Goal: Transaction & Acquisition: Purchase product/service

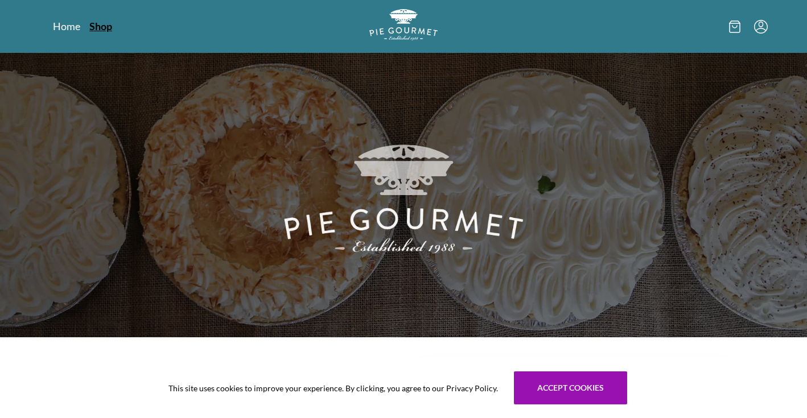
click at [101, 27] on link "Shop" at bounding box center [100, 26] width 23 height 14
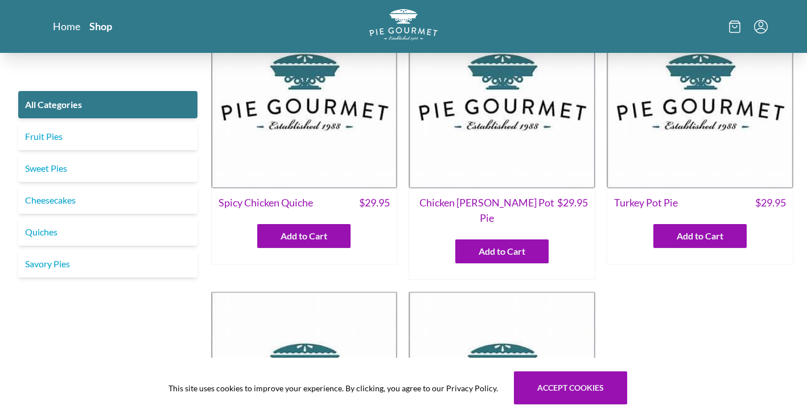
scroll to position [65, 0]
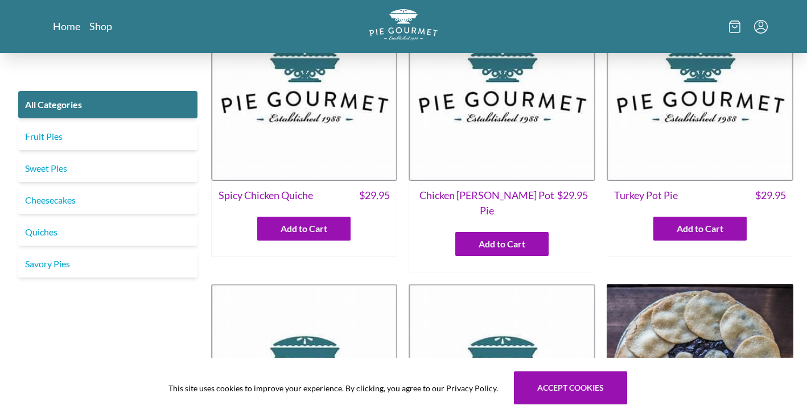
click at [316, 126] on img at bounding box center [304, 87] width 187 height 187
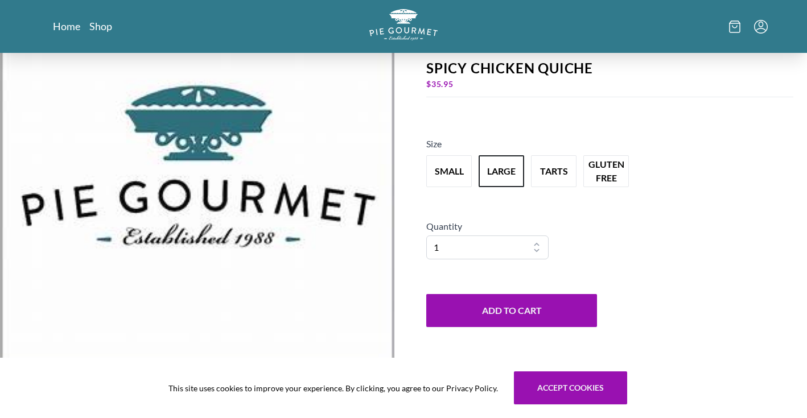
scroll to position [25, 0]
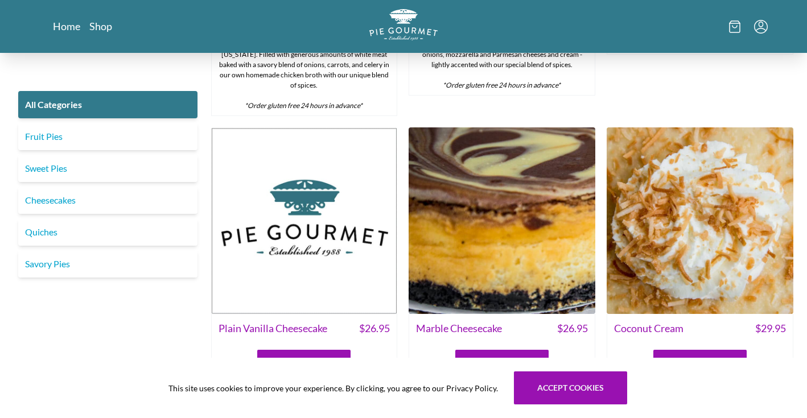
scroll to position [1884, 0]
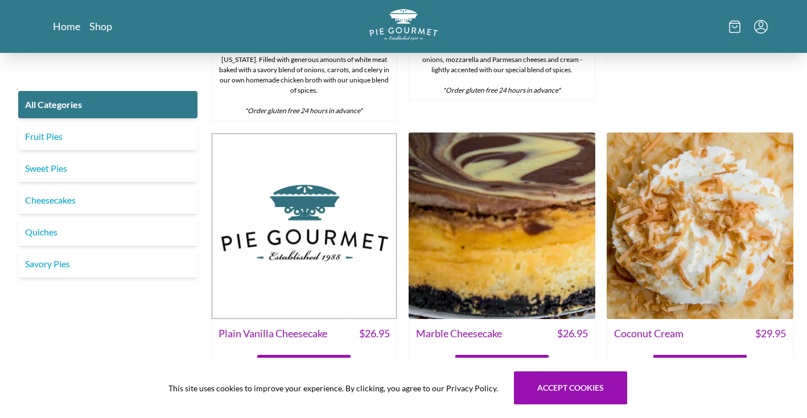
click at [733, 186] on img at bounding box center [700, 226] width 187 height 187
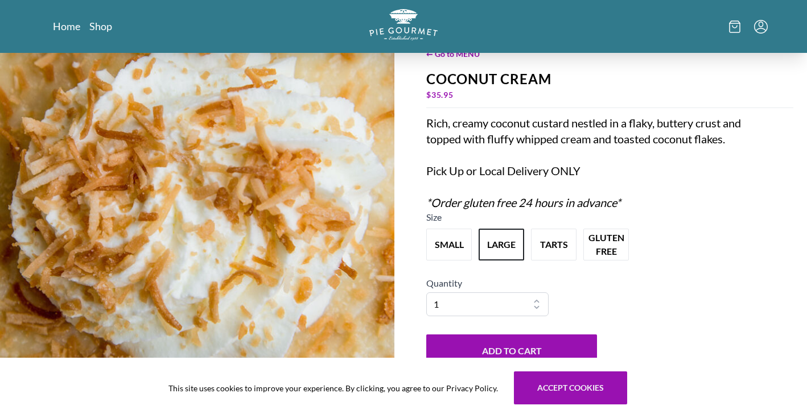
scroll to position [51, 0]
click at [463, 244] on button "small" at bounding box center [449, 243] width 50 height 35
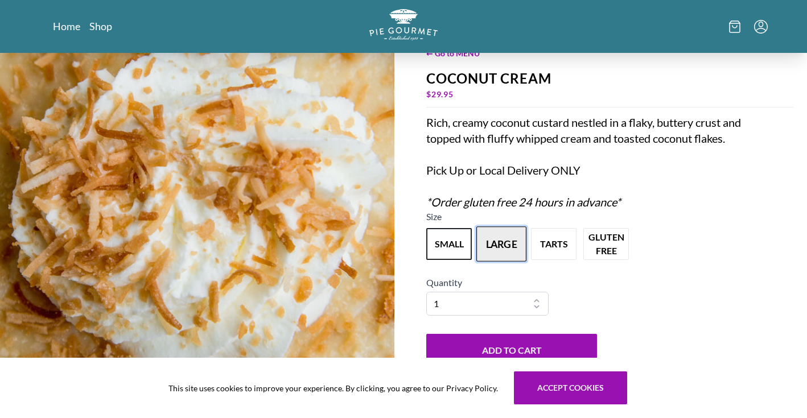
click at [498, 248] on button "large" at bounding box center [501, 243] width 50 height 35
click at [457, 241] on button "small" at bounding box center [449, 243] width 50 height 35
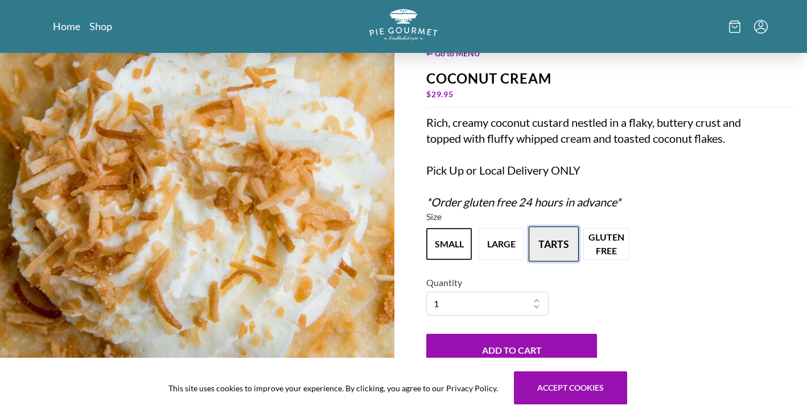
click at [548, 233] on button "tarts" at bounding box center [554, 243] width 50 height 35
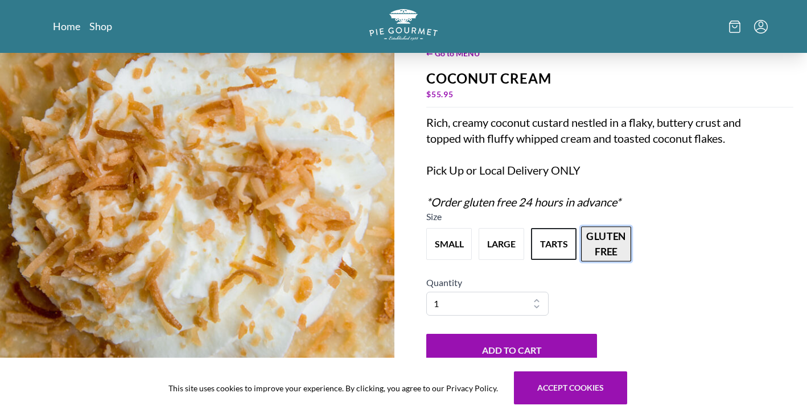
click at [601, 230] on button "gluten free" at bounding box center [606, 243] width 50 height 35
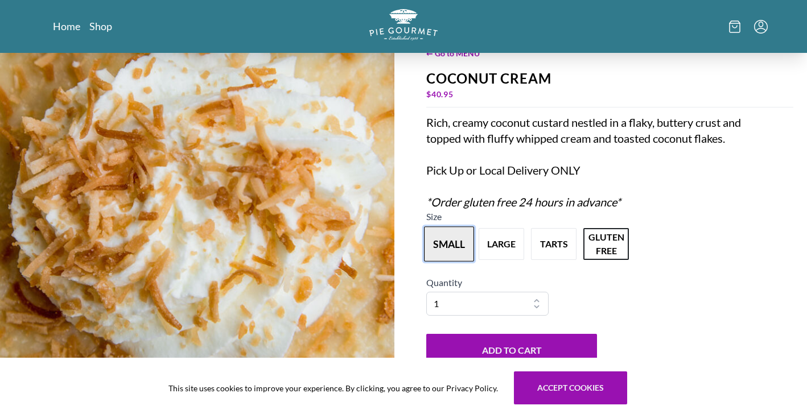
click at [458, 246] on button "small" at bounding box center [449, 243] width 50 height 35
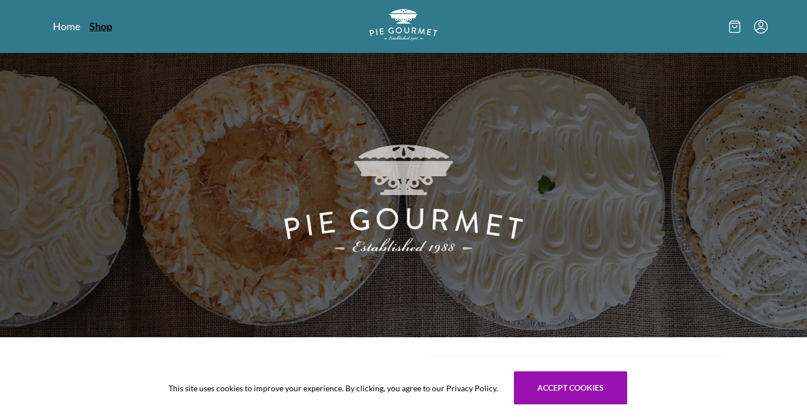
click at [93, 28] on link "Shop" at bounding box center [100, 26] width 23 height 14
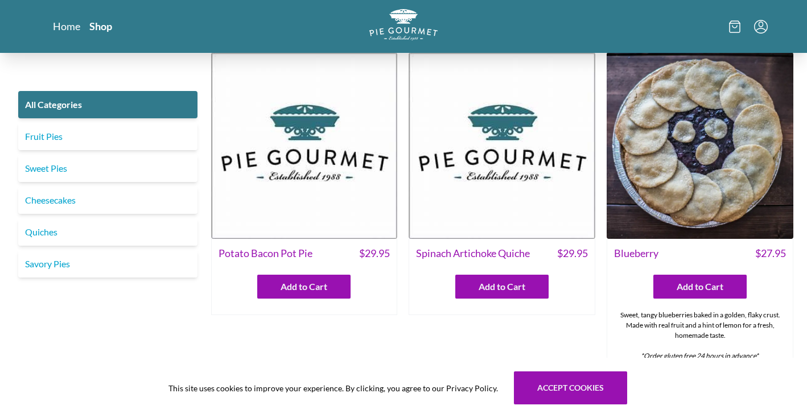
scroll to position [195, 0]
